Goal: Information Seeking & Learning: Learn about a topic

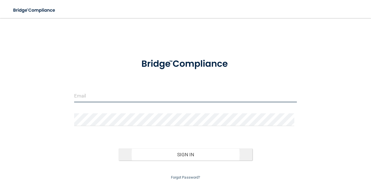
type input "[EMAIL_ADDRESS][DOMAIN_NAME]"
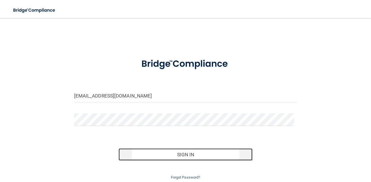
click at [175, 158] on button "Sign In" at bounding box center [186, 155] width 134 height 12
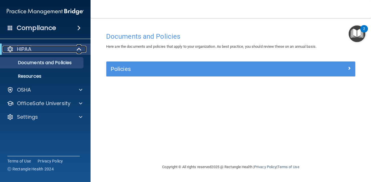
click at [61, 52] on div "HIPAA" at bounding box center [38, 49] width 70 height 7
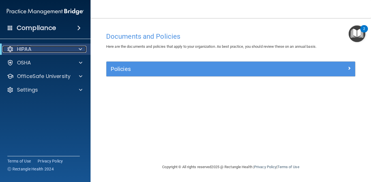
click at [61, 52] on div "HIPAA" at bounding box center [38, 49] width 70 height 7
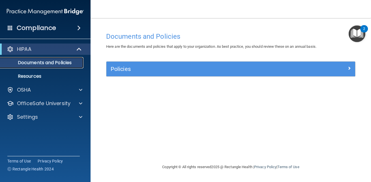
click at [62, 65] on p "Documents and Policies" at bounding box center [42, 63] width 77 height 6
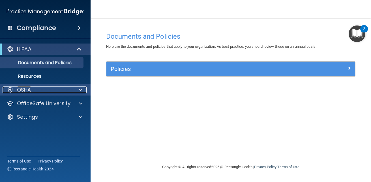
click at [59, 88] on div "OSHA" at bounding box center [38, 90] width 70 height 7
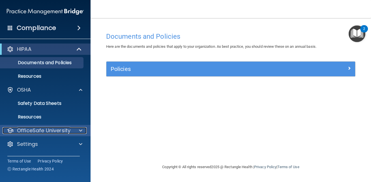
click at [74, 130] on div at bounding box center [80, 130] width 14 height 7
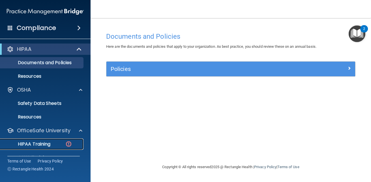
click at [46, 143] on p "HIPAA Training" at bounding box center [27, 145] width 47 height 6
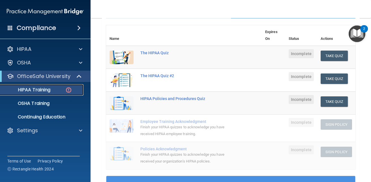
scroll to position [62, 0]
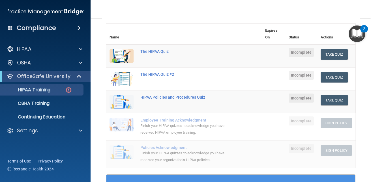
click at [279, 122] on td at bounding box center [273, 126] width 23 height 27
